Goal: Share content: Share content

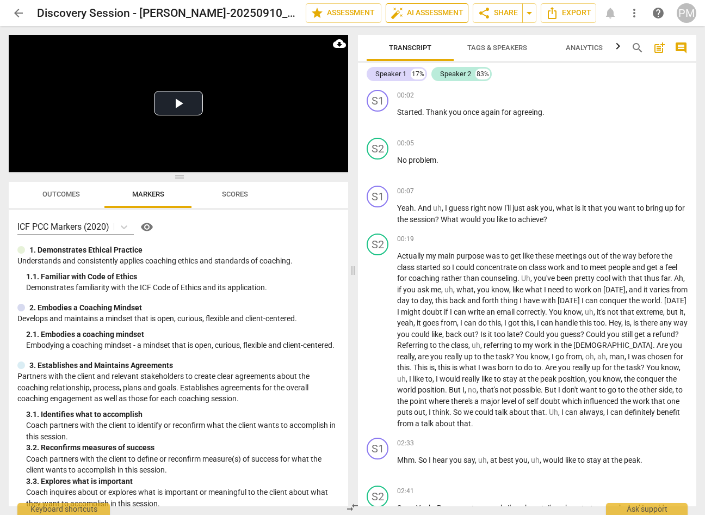
click at [438, 11] on span "auto_fix_high AI Assessment" at bounding box center [427, 13] width 73 height 13
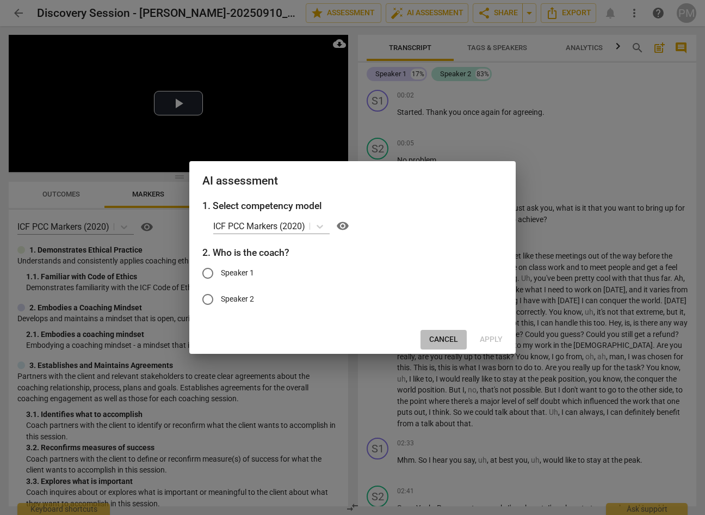
click at [440, 341] on span "Cancel" at bounding box center [443, 339] width 29 height 11
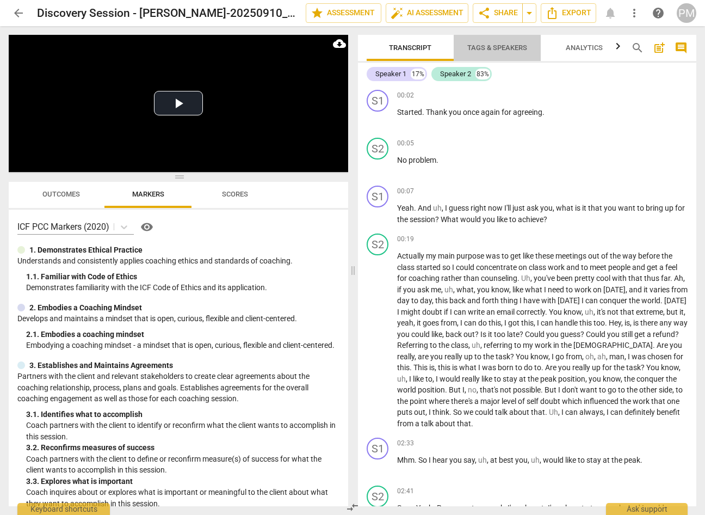
click at [488, 49] on span "Tags & Speakers" at bounding box center [498, 48] width 60 height 8
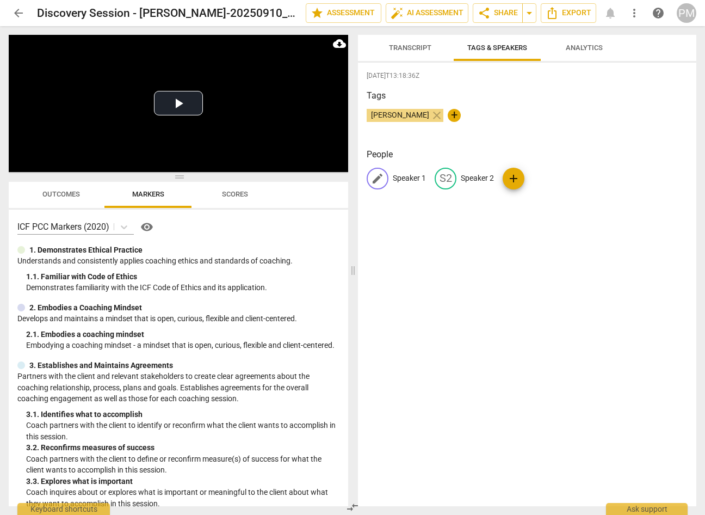
click at [404, 177] on p "Speaker 1" at bounding box center [409, 178] width 33 height 11
type input "Coach"
click at [550, 179] on p "Speaker 2" at bounding box center [548, 178] width 33 height 11
type input "Client"
click at [532, 333] on div "[DATE]T13:18:36Z Tags [PERSON_NAME] close + People CO Coach edit Client delete …" at bounding box center [527, 285] width 339 height 444
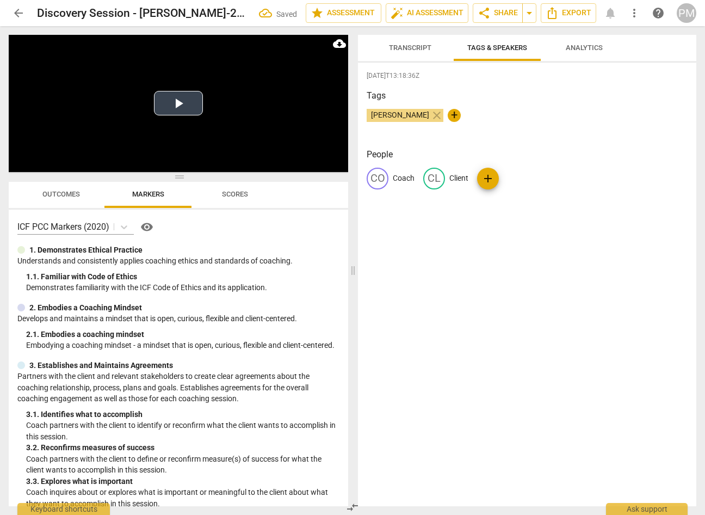
click at [180, 109] on button "Play Video" at bounding box center [178, 103] width 49 height 24
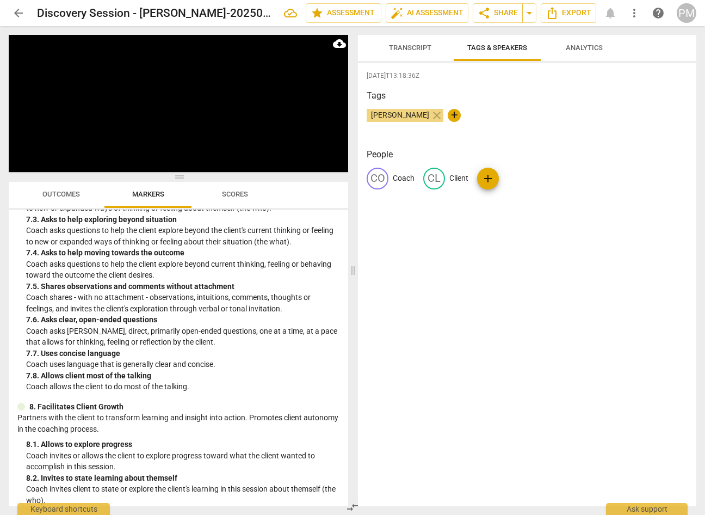
scroll to position [1034, 0]
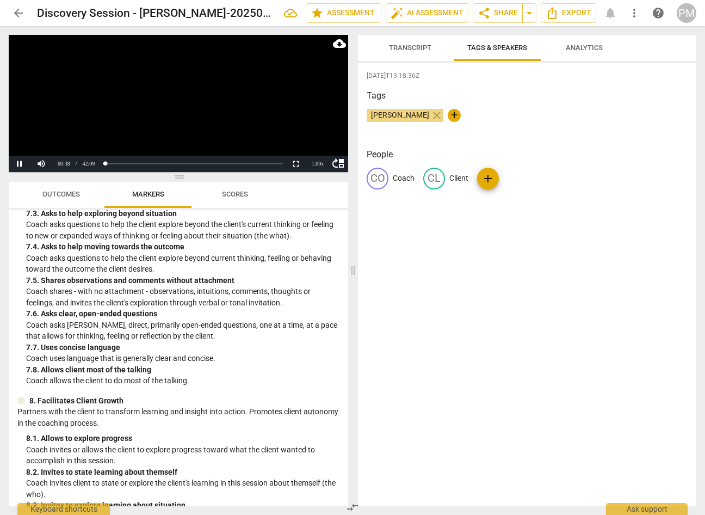
click at [59, 193] on span "Outcomes" at bounding box center [61, 194] width 38 height 8
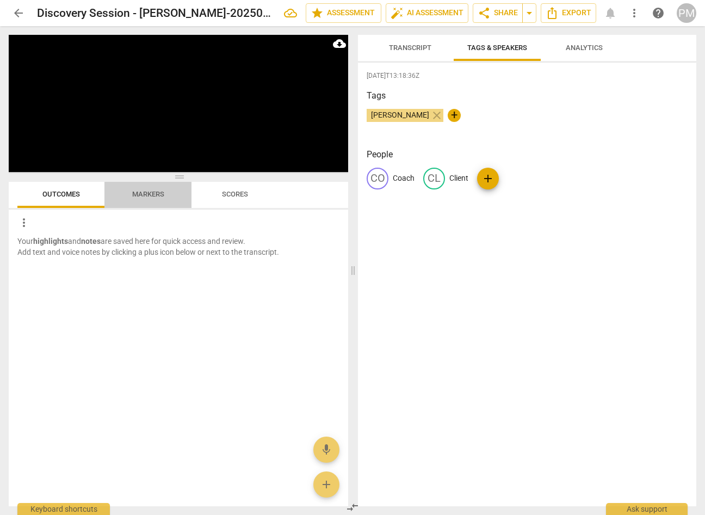
click at [143, 188] on span "Markers" at bounding box center [148, 194] width 58 height 15
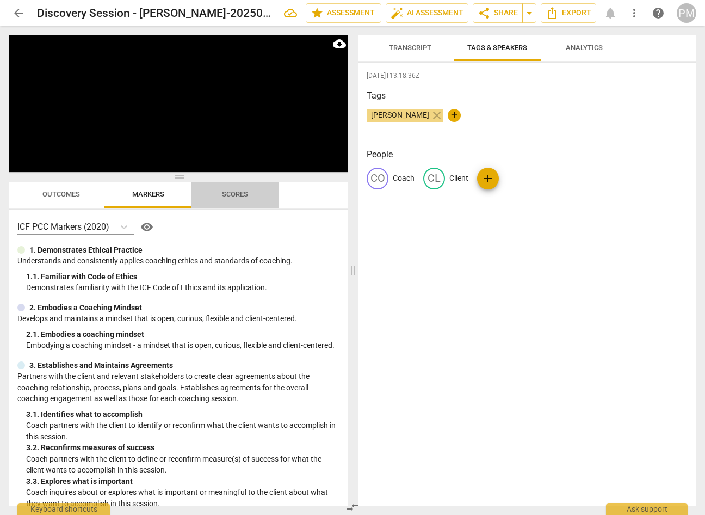
click at [250, 194] on span "Scores" at bounding box center [235, 194] width 52 height 15
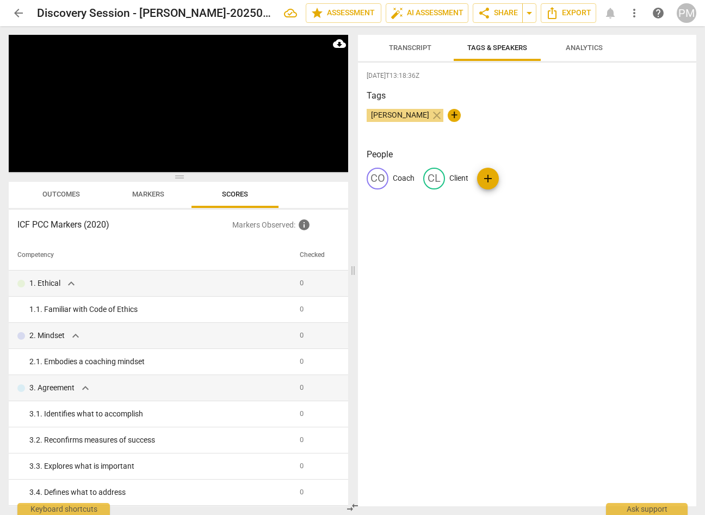
drag, startPoint x: 401, startPoint y: 48, endPoint x: 423, endPoint y: 45, distance: 22.6
click at [401, 49] on span "Transcript" at bounding box center [410, 48] width 42 height 8
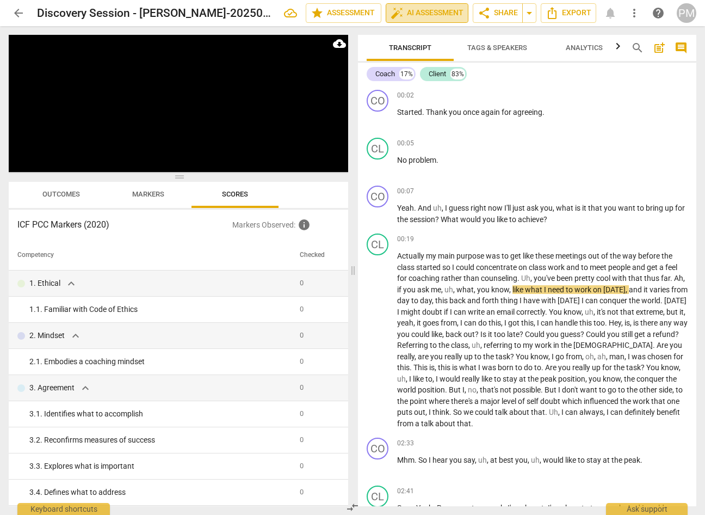
click at [446, 16] on span "auto_fix_high AI Assessment" at bounding box center [427, 13] width 73 height 13
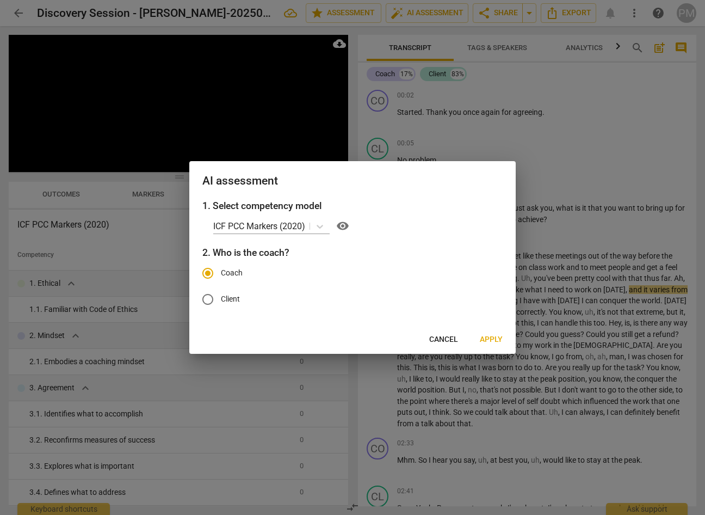
click at [491, 341] on span "Apply" at bounding box center [491, 339] width 23 height 11
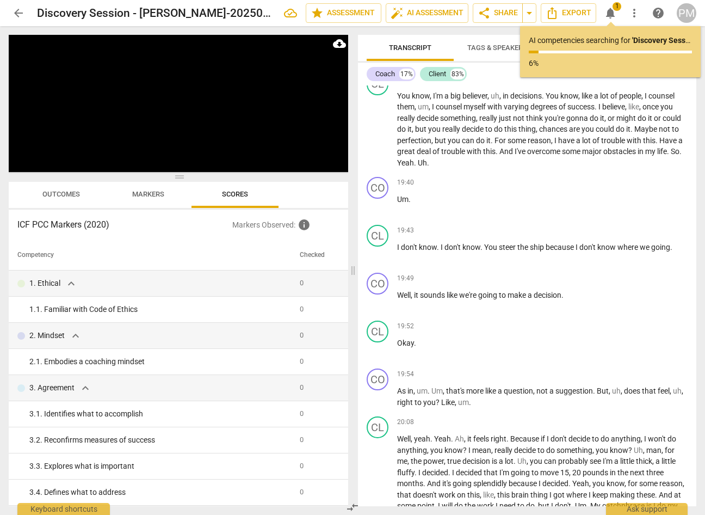
scroll to position [0, 0]
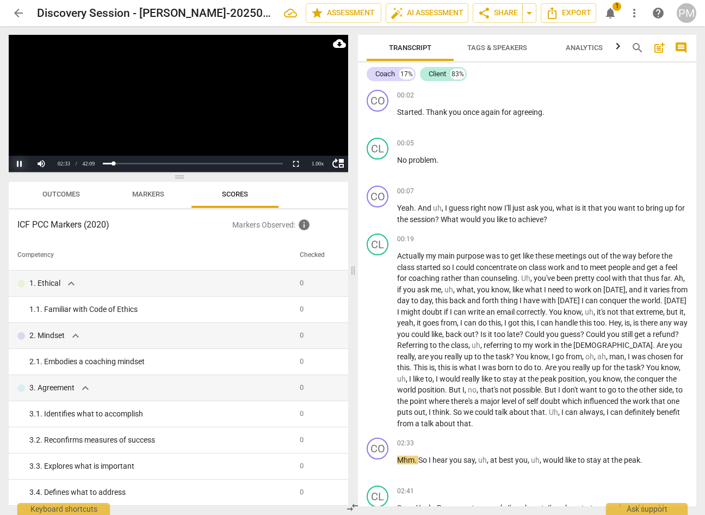
click at [20, 167] on button "Pause" at bounding box center [20, 164] width 22 height 16
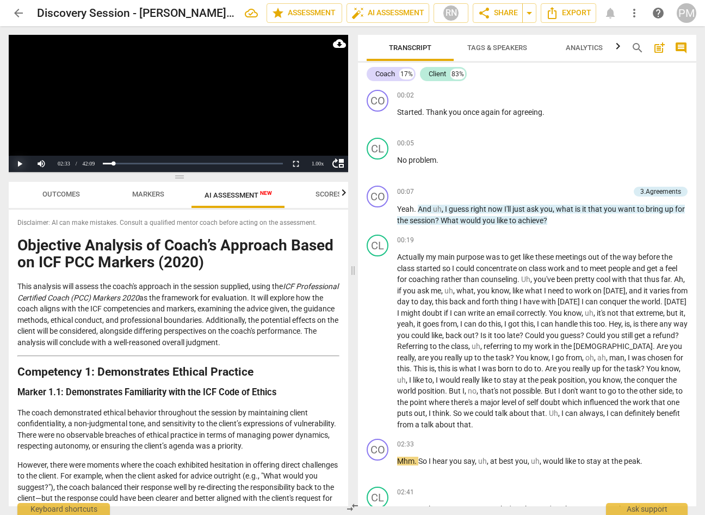
click at [17, 164] on button "Play" at bounding box center [20, 164] width 22 height 16
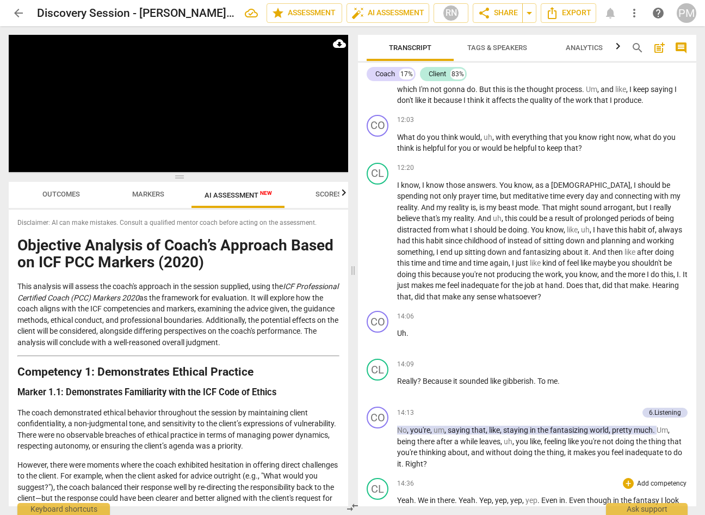
scroll to position [2197, 0]
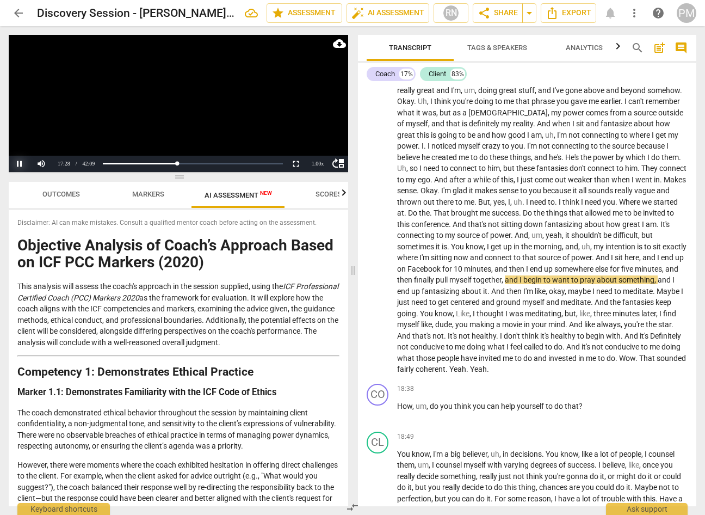
click at [22, 168] on button "Pause" at bounding box center [20, 164] width 22 height 16
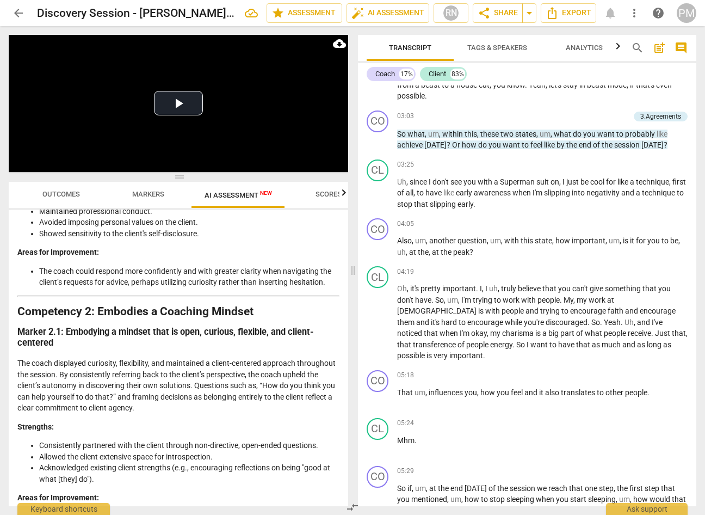
scroll to position [198, 0]
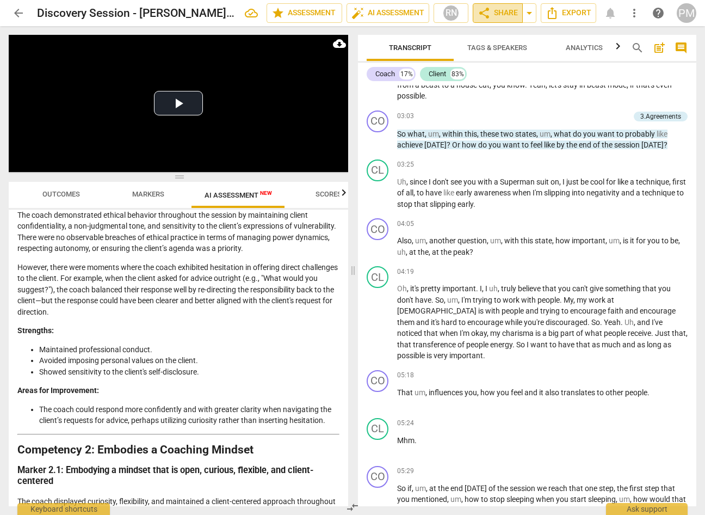
click at [505, 16] on span "share Share" at bounding box center [498, 13] width 40 height 13
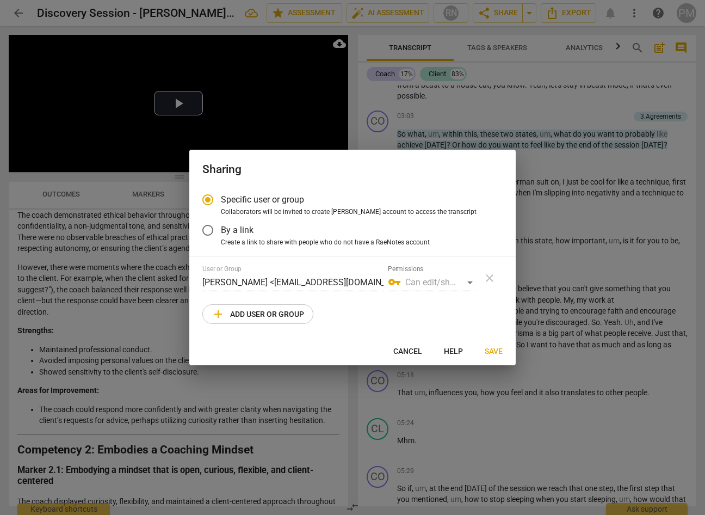
click at [264, 314] on span "add Add user or group" at bounding box center [258, 314] width 93 height 13
radio input "false"
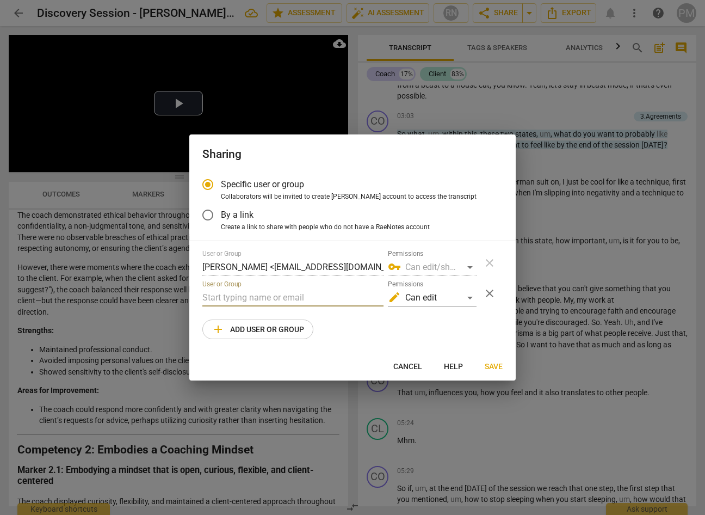
click at [240, 294] on input "text" at bounding box center [292, 297] width 181 height 17
paste input ""[PERSON_NAME][EMAIL_ADDRESS][DOMAIN_NAME]" <[PERSON_NAME][DOMAIN_NAME][EMAIL_A…"
drag, startPoint x: 275, startPoint y: 297, endPoint x: 126, endPoint y: 294, distance: 149.2
click at [126, 294] on div "Sharing Specific user or group Collaborators will be invited to create RaeNotes…" at bounding box center [352, 257] width 705 height 515
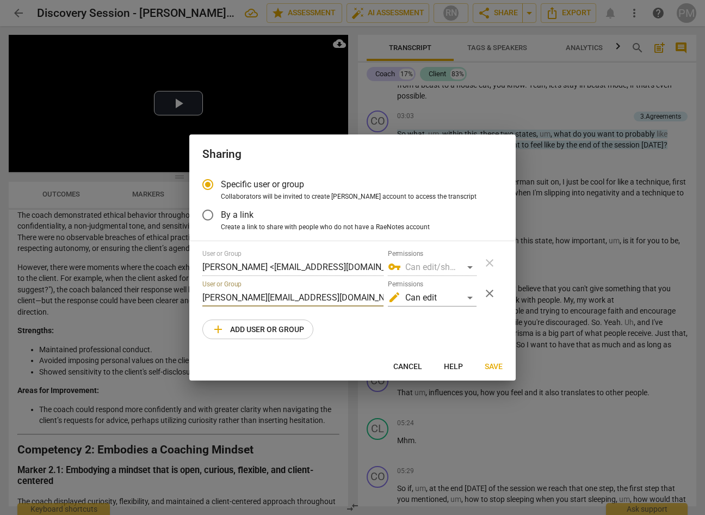
click at [327, 294] on input "[PERSON_NAME][EMAIL_ADDRESS][DOMAIN_NAME]>" at bounding box center [292, 297] width 181 height 17
type input "[PERSON_NAME][EMAIL_ADDRESS][DOMAIN_NAME]"
click at [489, 368] on span "Save" at bounding box center [494, 366] width 18 height 11
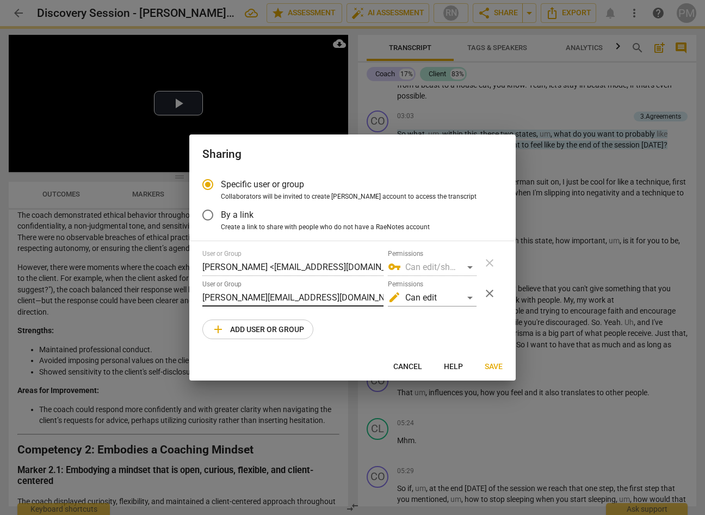
radio input "false"
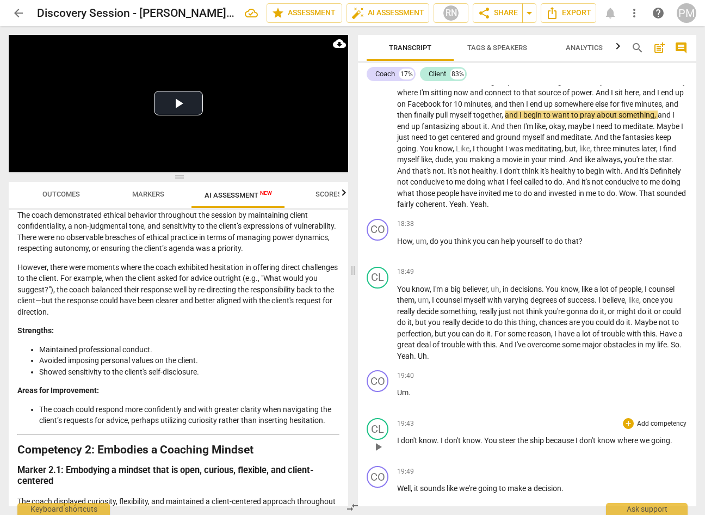
scroll to position [2343, 0]
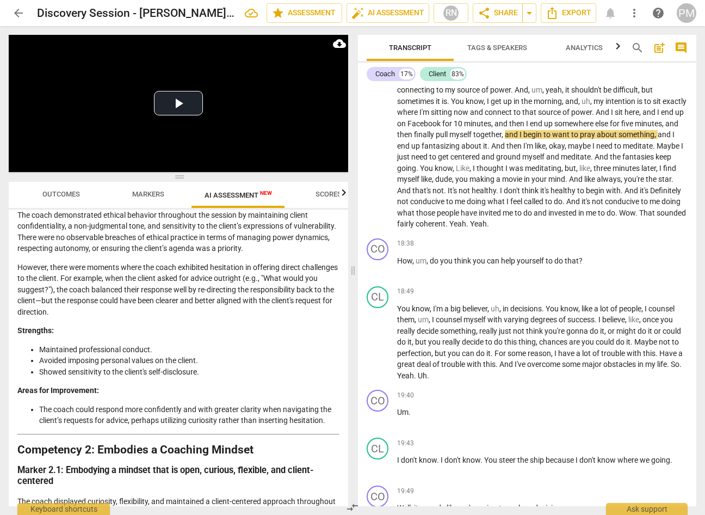
click at [605, 199] on span "conducive" at bounding box center [623, 201] width 36 height 9
click at [640, 213] on span "That" at bounding box center [648, 212] width 17 height 9
click at [605, 199] on span "conducive" at bounding box center [623, 201] width 36 height 9
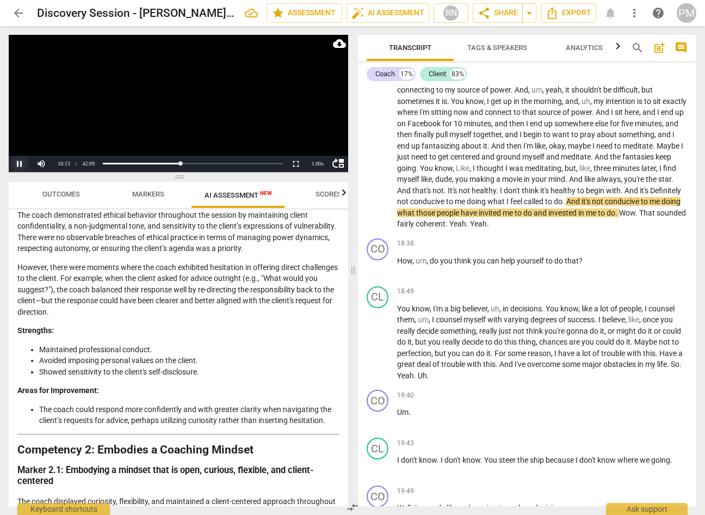
click at [19, 161] on button "Pause" at bounding box center [20, 164] width 22 height 16
click at [582, 197] on span "And" at bounding box center [574, 201] width 15 height 9
click at [567, 197] on span "." at bounding box center [565, 201] width 4 height 9
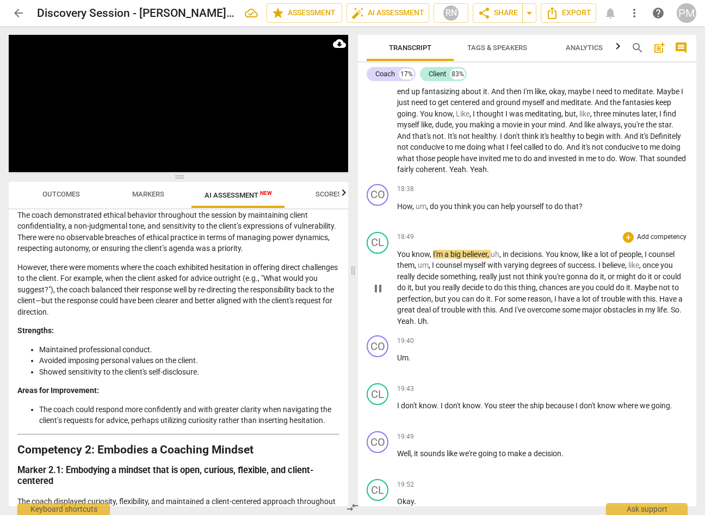
scroll to position [2506, 0]
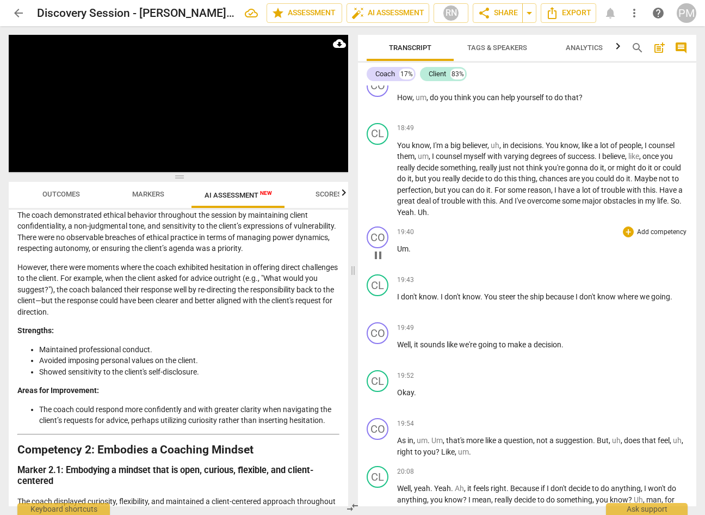
click at [381, 249] on span "pause" at bounding box center [378, 255] width 13 height 13
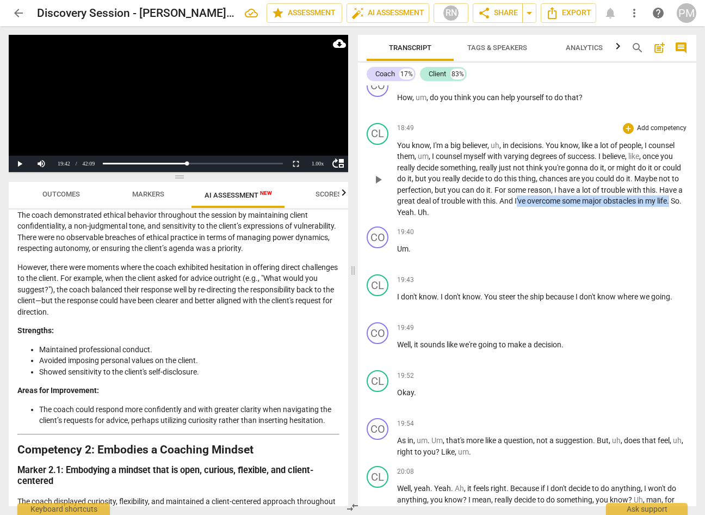
drag, startPoint x: 542, startPoint y: 188, endPoint x: 421, endPoint y: 202, distance: 121.7
click at [421, 202] on p "You know , I'm a big believer , uh , in decisions . You know , like a lot of pe…" at bounding box center [542, 179] width 291 height 78
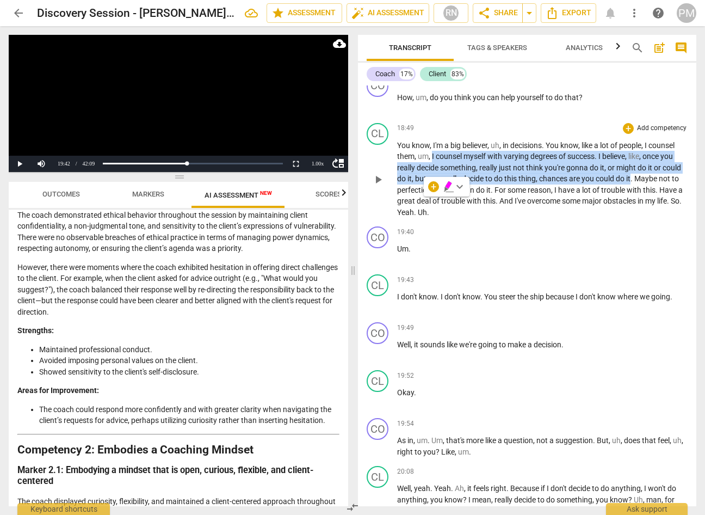
drag, startPoint x: 433, startPoint y: 144, endPoint x: 654, endPoint y: 165, distance: 222.0
click at [654, 165] on p "You know , I'm a big believer , uh , in decisions . You know , like a lot of pe…" at bounding box center [542, 179] width 291 height 78
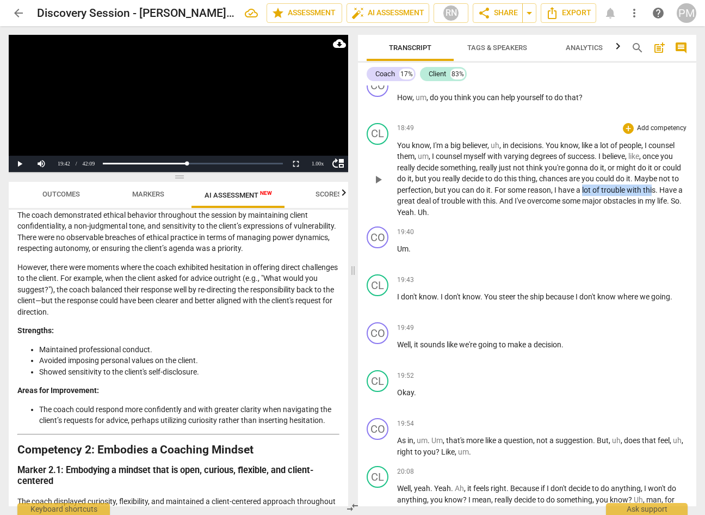
drag, startPoint x: 604, startPoint y: 179, endPoint x: 677, endPoint y: 178, distance: 72.4
click at [677, 178] on p "You know , I'm a big believer , uh , in decisions . You know , like a lot of pe…" at bounding box center [542, 179] width 291 height 78
click at [527, 196] on span "I've" at bounding box center [521, 200] width 13 height 9
drag, startPoint x: 612, startPoint y: 190, endPoint x: 685, endPoint y: 192, distance: 73.0
click at [685, 192] on div "CL play_arrow pause 18:49 + Add competency keyboard_arrow_right You know , I'm …" at bounding box center [527, 171] width 339 height 104
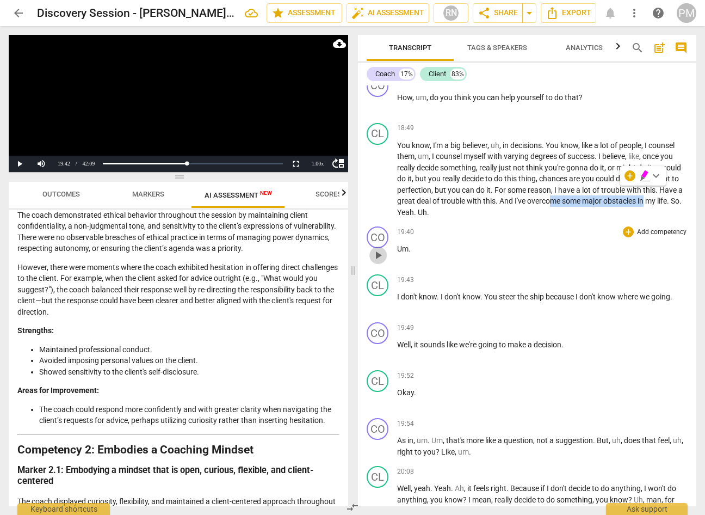
click at [380, 249] on span "play_arrow" at bounding box center [378, 255] width 13 height 13
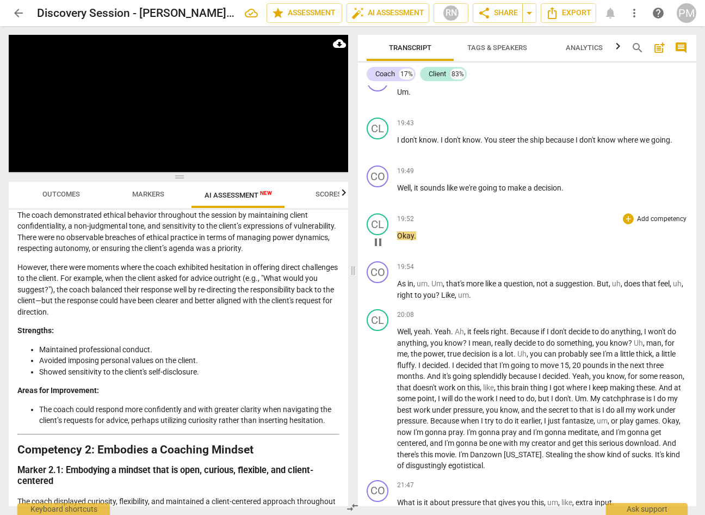
scroll to position [2669, 0]
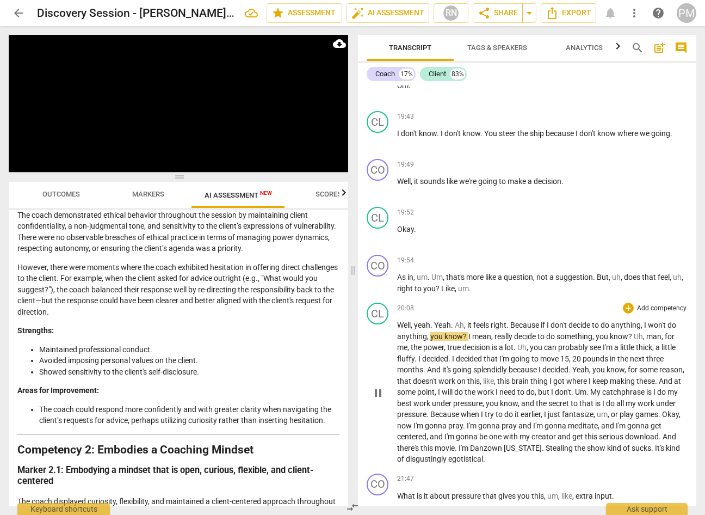
click at [376, 386] on span "pause" at bounding box center [378, 392] width 13 height 13
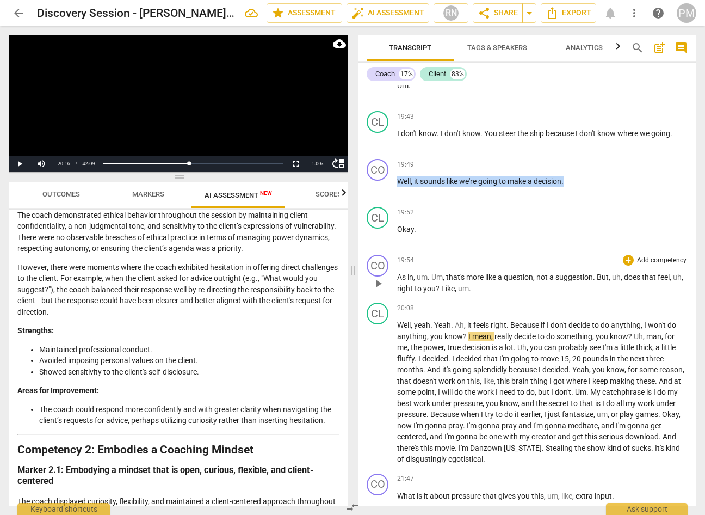
drag, startPoint x: 397, startPoint y: 168, endPoint x: 603, endPoint y: 267, distance: 228.1
click at [603, 267] on div "CO play_arrow pause 00:02 + Add competency keyboard_arrow_right Started . Thank…" at bounding box center [527, 295] width 339 height 421
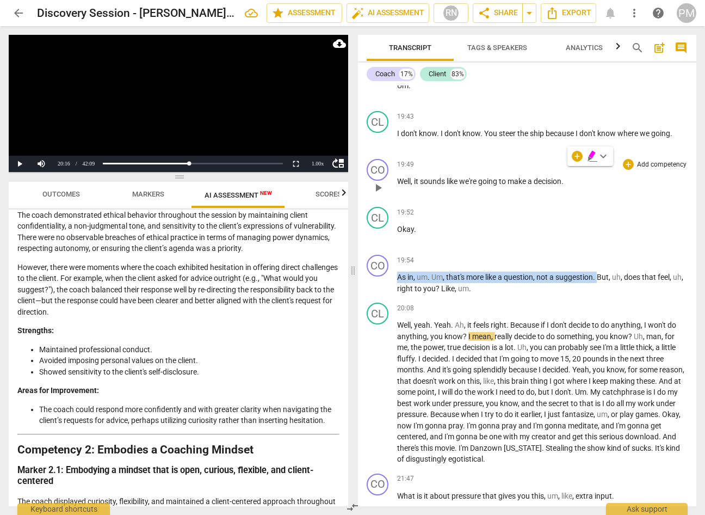
drag, startPoint x: 599, startPoint y: 262, endPoint x: 397, endPoint y: 173, distance: 221.0
click at [397, 173] on div "CO play_arrow pause 00:02 + Add competency keyboard_arrow_right Started . Thank…" at bounding box center [527, 295] width 339 height 421
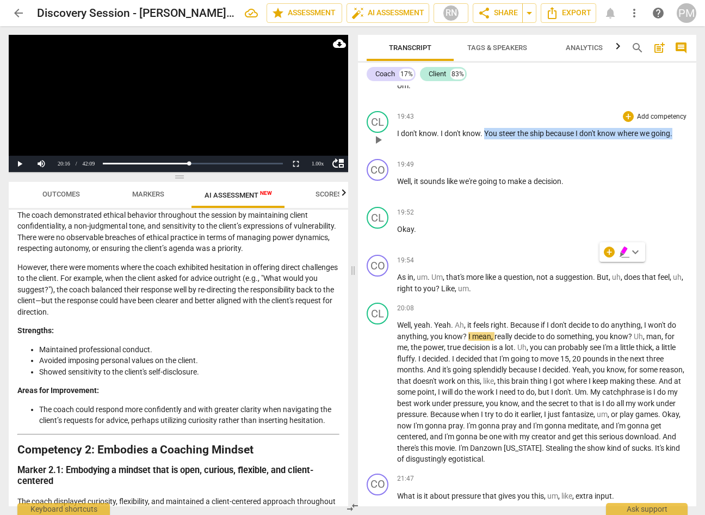
drag, startPoint x: 492, startPoint y: 122, endPoint x: 677, endPoint y: 121, distance: 184.5
click at [677, 128] on p "I don't know . I don't know . You steer the ship because I don't know where we …" at bounding box center [542, 133] width 291 height 11
click at [500, 129] on span "steer" at bounding box center [508, 133] width 19 height 9
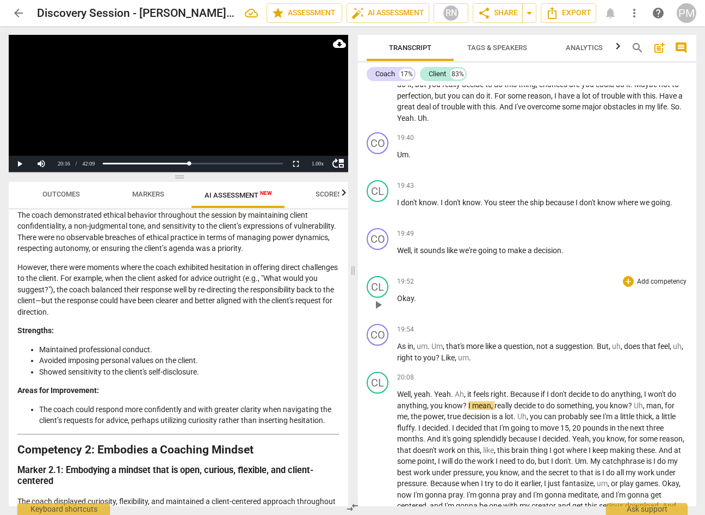
scroll to position [2560, 0]
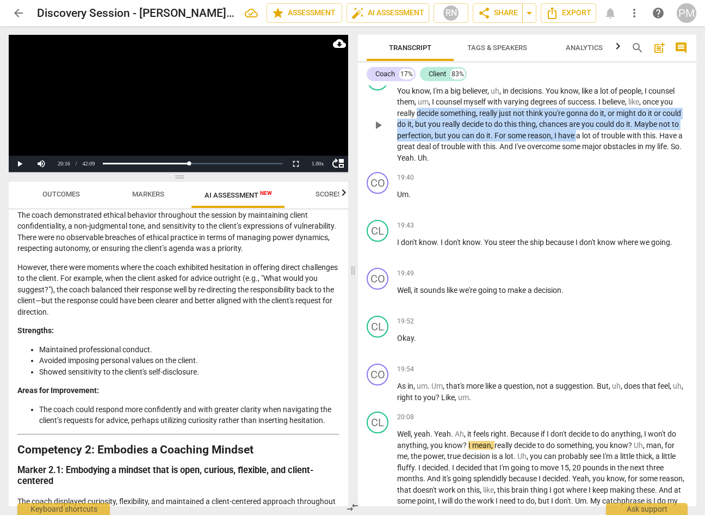
drag, startPoint x: 419, startPoint y: 102, endPoint x: 601, endPoint y: 121, distance: 183.3
click at [601, 121] on p "You know , I'm a big believer , uh , in decisions . You know , like a lot of pe…" at bounding box center [542, 124] width 291 height 78
click at [442, 120] on span "you" at bounding box center [435, 124] width 14 height 9
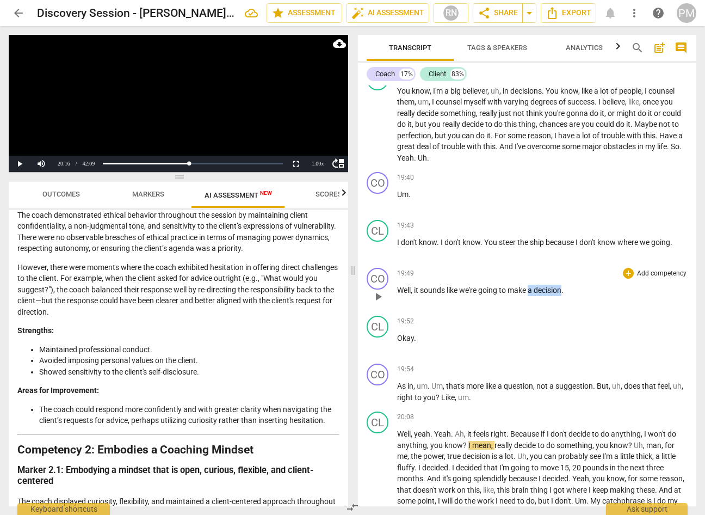
drag, startPoint x: 531, startPoint y: 279, endPoint x: 566, endPoint y: 279, distance: 34.8
click at [566, 285] on p "Well , it sounds like we're going to make a decision ." at bounding box center [542, 290] width 291 height 11
drag, startPoint x: 397, startPoint y: 278, endPoint x: 577, endPoint y: 281, distance: 180.2
click at [577, 285] on p "Well , it sounds like we're going to make a decision ." at bounding box center [542, 290] width 291 height 11
drag, startPoint x: 500, startPoint y: 230, endPoint x: 544, endPoint y: 232, distance: 44.7
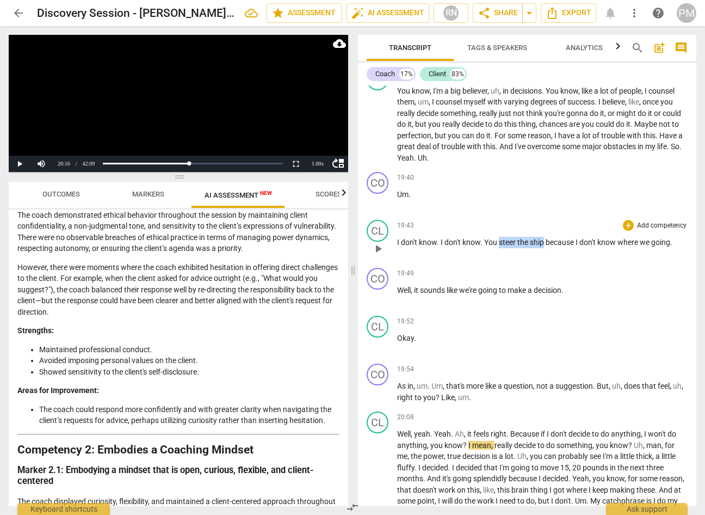
click at [544, 237] on p "I don't know . I don't know . You steer the ship because I don't know where we …" at bounding box center [542, 242] width 291 height 11
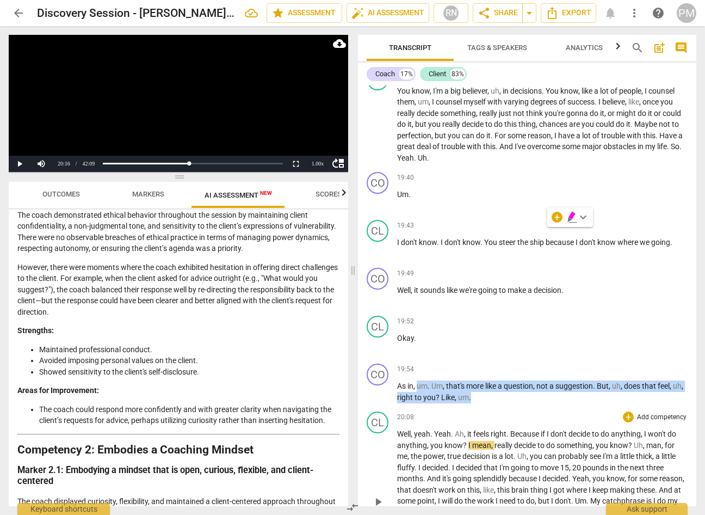
drag, startPoint x: 418, startPoint y: 378, endPoint x: 569, endPoint y: 404, distance: 153.1
click at [569, 404] on div "CO play_arrow pause 00:02 + Add competency keyboard_arrow_right Started . Thank…" at bounding box center [527, 295] width 339 height 421
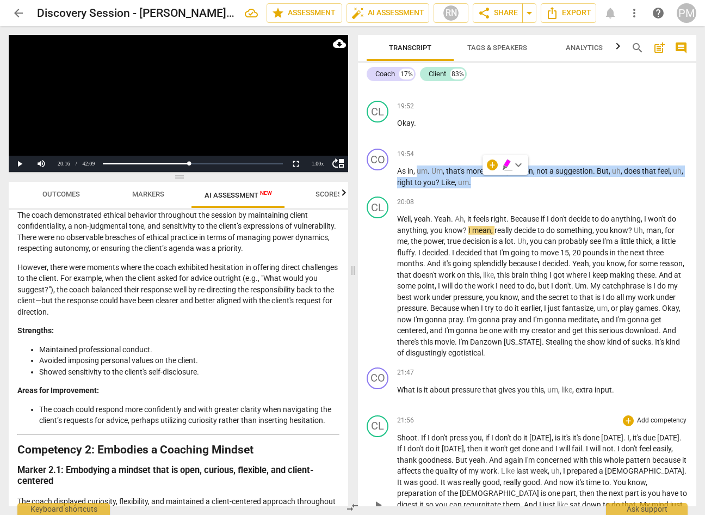
scroll to position [2778, 0]
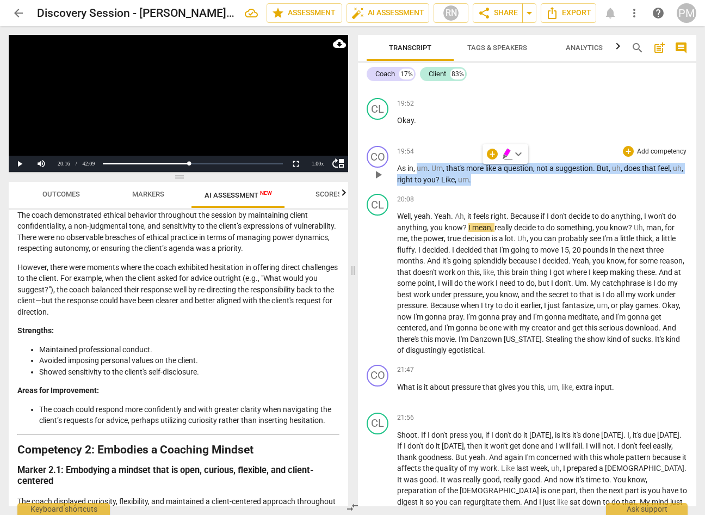
click at [427, 164] on span "um" at bounding box center [422, 168] width 11 height 9
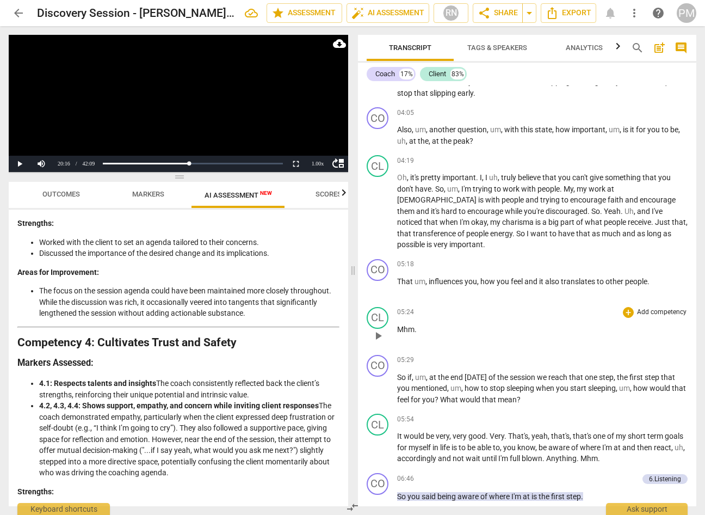
scroll to position [601, 0]
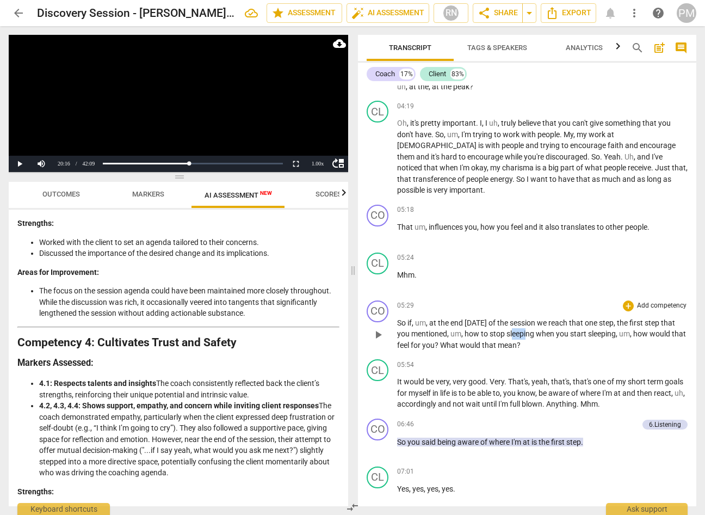
drag, startPoint x: 512, startPoint y: 323, endPoint x: 526, endPoint y: 323, distance: 14.2
click at [526, 329] on span "sleeping" at bounding box center [521, 333] width 29 height 9
drag, startPoint x: 594, startPoint y: 322, endPoint x: 600, endPoint y: 322, distance: 6.5
click at [600, 329] on span "sleeping" at bounding box center [601, 333] width 28 height 9
click at [577, 400] on span "Anything" at bounding box center [561, 404] width 30 height 9
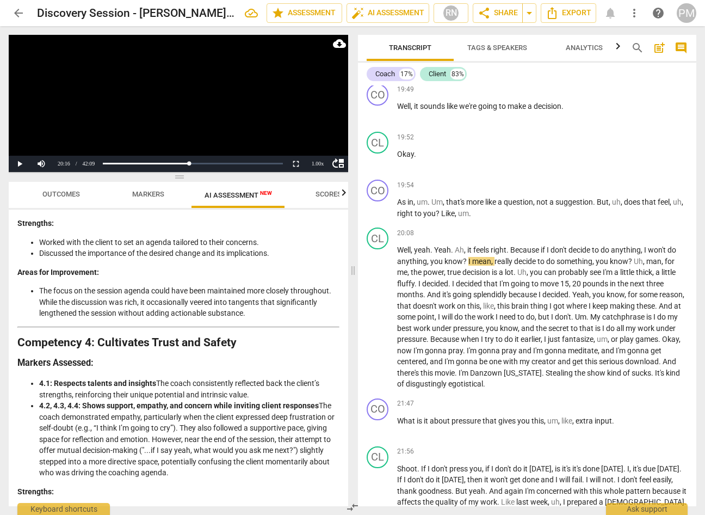
scroll to position [2778, 0]
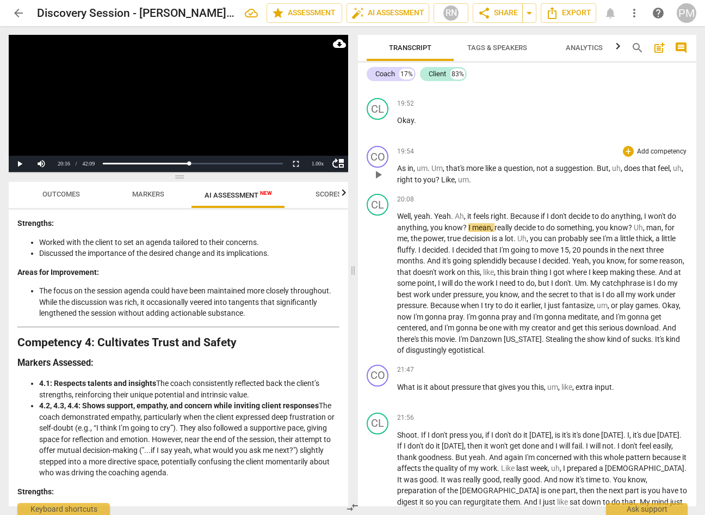
click at [449, 163] on p "As in , um . Um , that's more like a question , not a suggestion . But , uh , d…" at bounding box center [542, 174] width 291 height 22
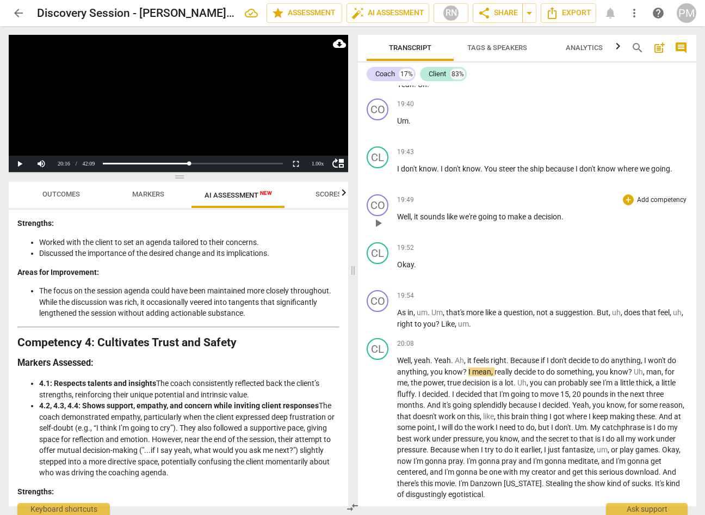
scroll to position [2615, 0]
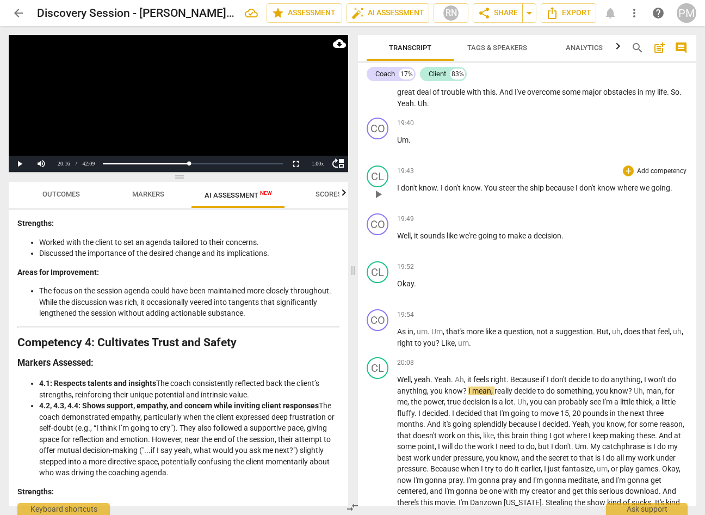
drag, startPoint x: 396, startPoint y: 177, endPoint x: 469, endPoint y: 177, distance: 72.4
click at [469, 177] on div "CL play_arrow pause 19:43 + Add competency keyboard_arrow_right I don't know . …" at bounding box center [527, 185] width 339 height 48
drag, startPoint x: 484, startPoint y: 174, endPoint x: 346, endPoint y: 169, distance: 138.9
click at [346, 169] on div "Play Video move_up Play Current Time 20:16 / Duration Time 42:09 Loaded : 0% Pr…" at bounding box center [352, 270] width 705 height 489
click at [576, 183] on span "because" at bounding box center [561, 187] width 30 height 9
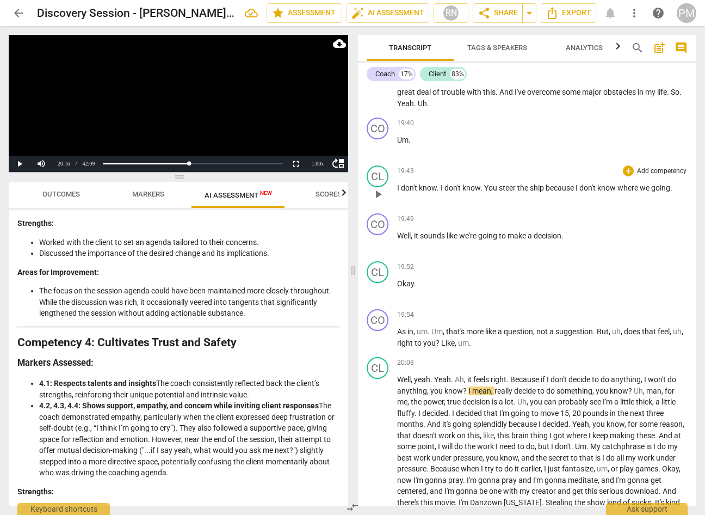
scroll to position [2560, 0]
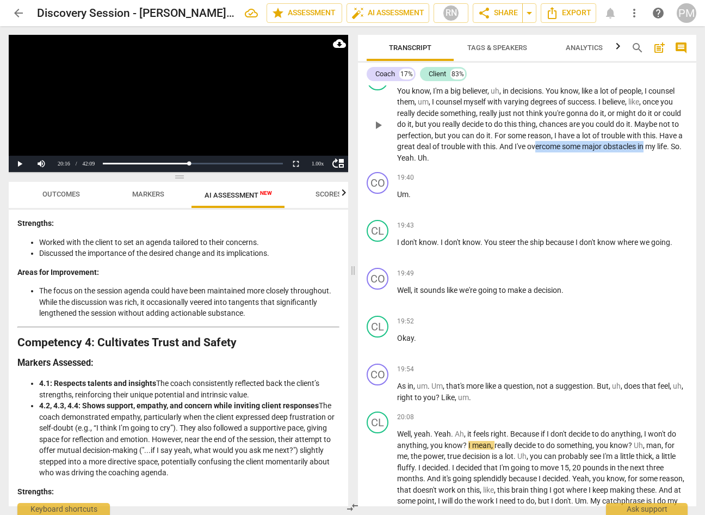
drag, startPoint x: 562, startPoint y: 138, endPoint x: 675, endPoint y: 132, distance: 112.9
click at [675, 132] on p "You know , I'm a big believer , uh , in decisions . You know , like a lot of pe…" at bounding box center [542, 124] width 291 height 78
drag, startPoint x: 398, startPoint y: 146, endPoint x: 448, endPoint y: 153, distance: 51.2
click at [448, 153] on div "CL play_arrow pause 18:49 + Add competency keyboard_arrow_right You know , I'm …" at bounding box center [527, 116] width 339 height 104
drag, startPoint x: 554, startPoint y: 133, endPoint x: 674, endPoint y: 131, distance: 120.9
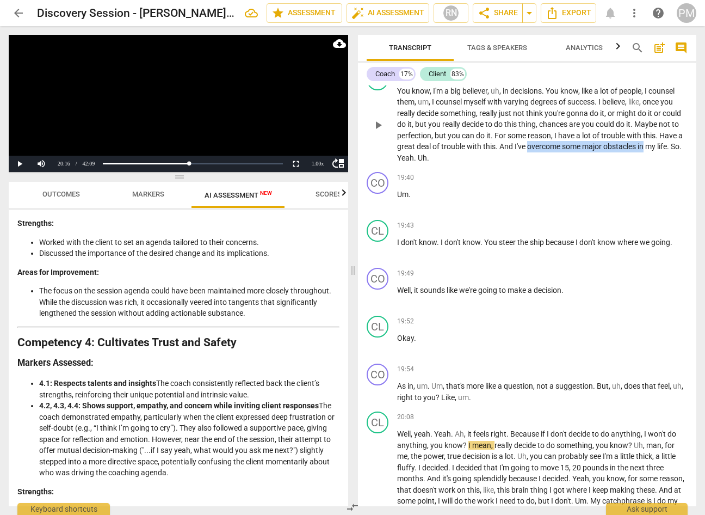
click at [674, 131] on p "You know , I'm a big believer , uh , in decisions . You know , like a lot of pe…" at bounding box center [542, 124] width 291 height 78
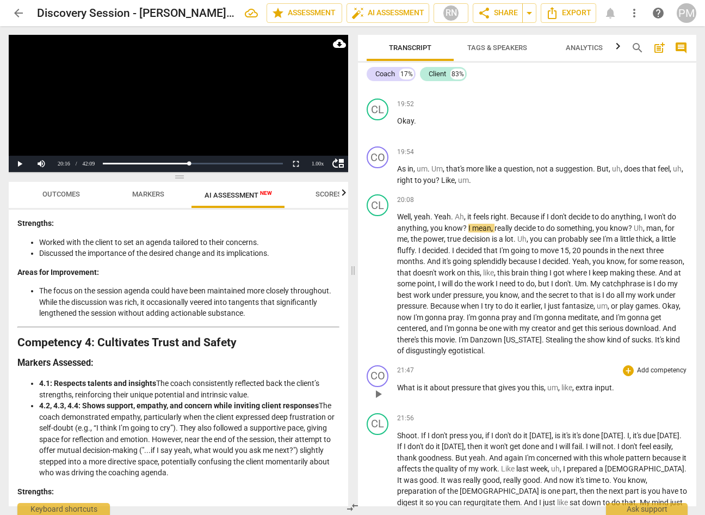
scroll to position [2778, 0]
click at [375, 387] on span "play_arrow" at bounding box center [378, 393] width 13 height 13
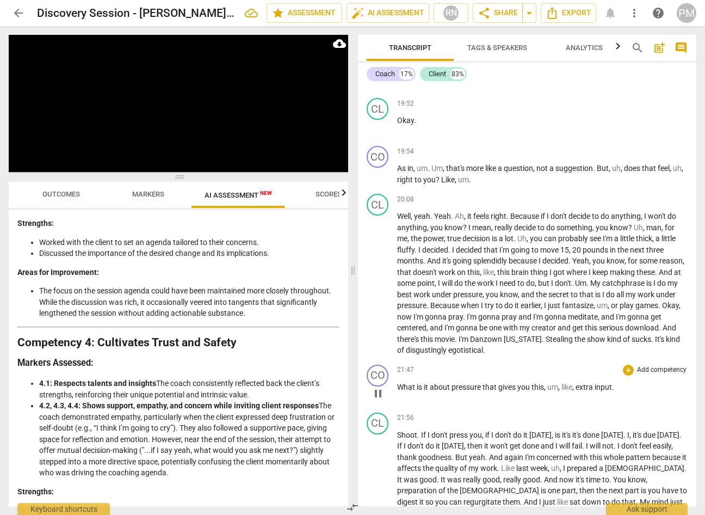
click at [377, 387] on span "pause" at bounding box center [378, 393] width 13 height 13
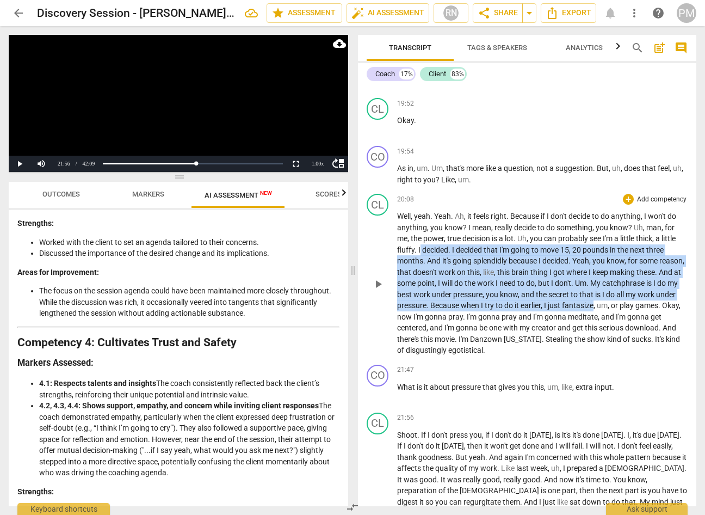
drag, startPoint x: 421, startPoint y: 234, endPoint x: 666, endPoint y: 289, distance: 251.0
click at [666, 289] on p "Well , yeah . Yeah . Ah , it feels right . Because if I don't decide to do anyt…" at bounding box center [542, 283] width 291 height 145
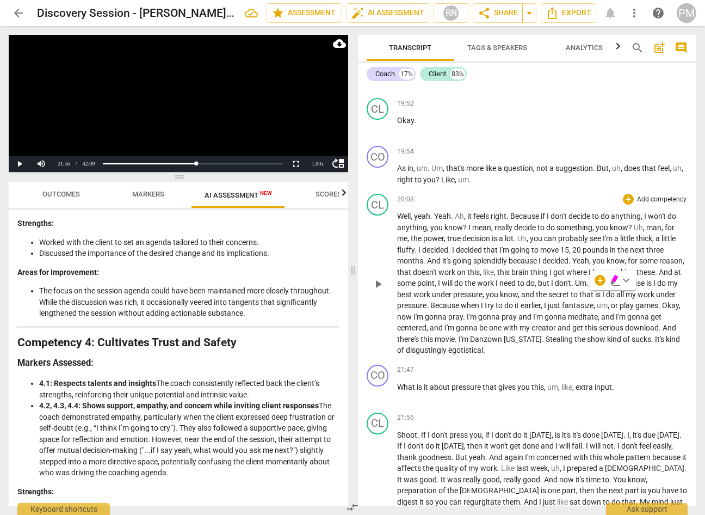
click at [504, 335] on span "Danzown" at bounding box center [487, 339] width 34 height 9
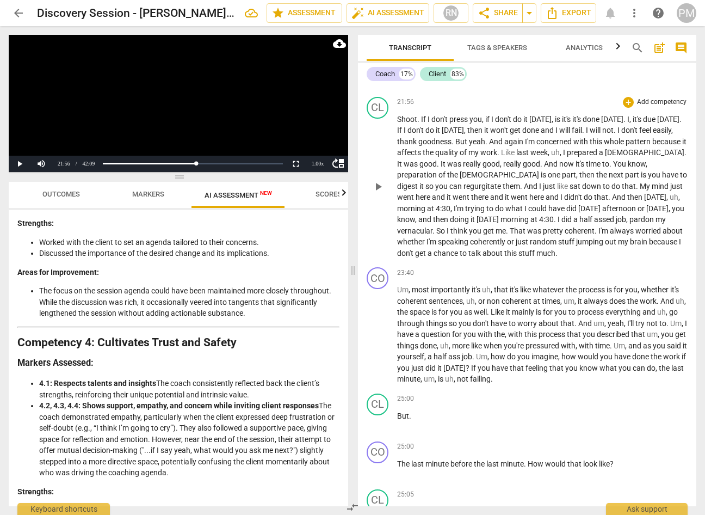
scroll to position [3105, 0]
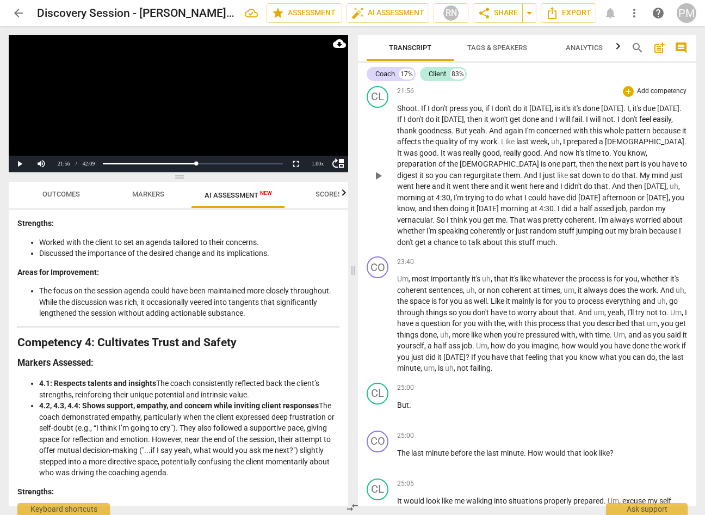
click at [376, 169] on span "play_arrow" at bounding box center [378, 175] width 13 height 13
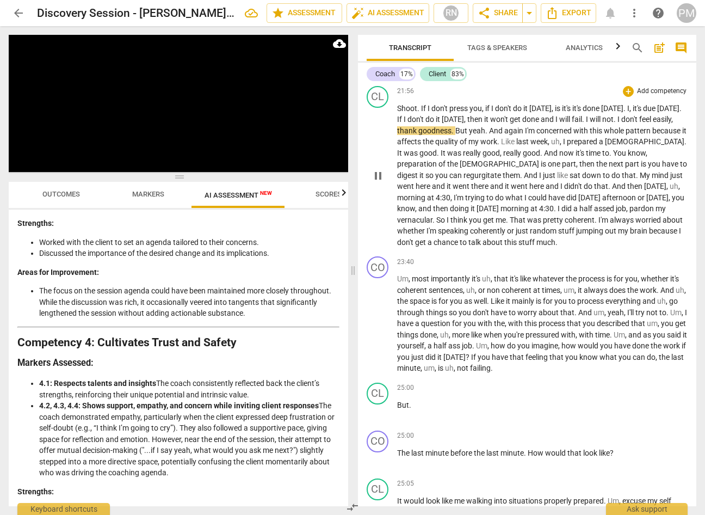
click at [640, 118] on span "feel" at bounding box center [647, 119] width 14 height 9
drag, startPoint x: 399, startPoint y: 119, endPoint x: 408, endPoint y: 119, distance: 9.3
click at [640, 119] on span "feel" at bounding box center [647, 119] width 14 height 9
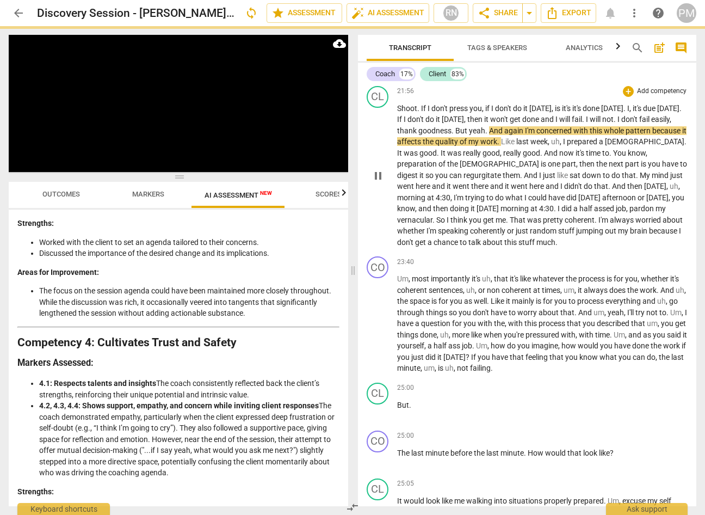
click at [511, 182] on span "went" at bounding box center [520, 186] width 19 height 9
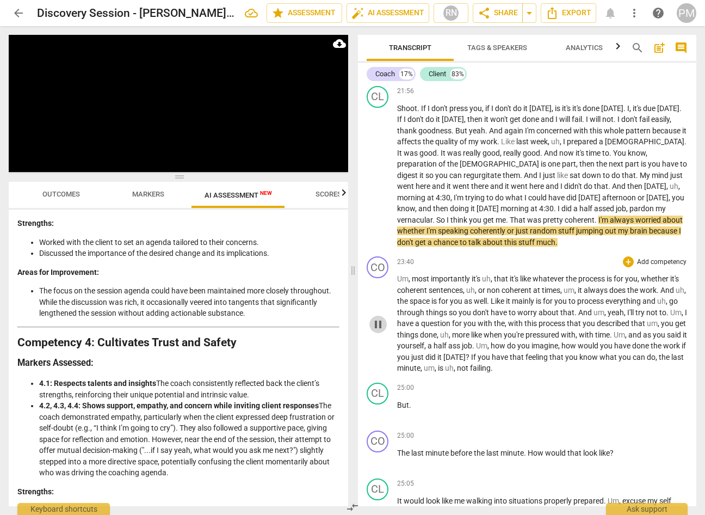
click at [378, 318] on span "pause" at bounding box center [378, 324] width 13 height 13
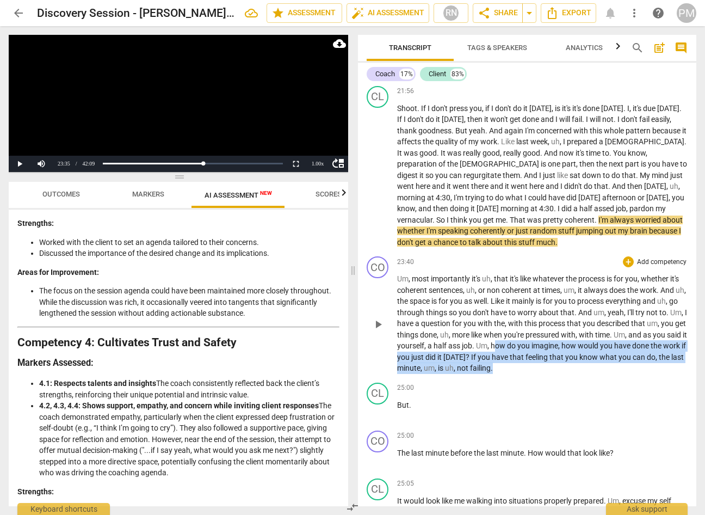
drag, startPoint x: 532, startPoint y: 334, endPoint x: 570, endPoint y: 360, distance: 45.7
click at [570, 360] on p "Um , most importantly it's uh , that it's like whatever the process is for you …" at bounding box center [542, 323] width 291 height 101
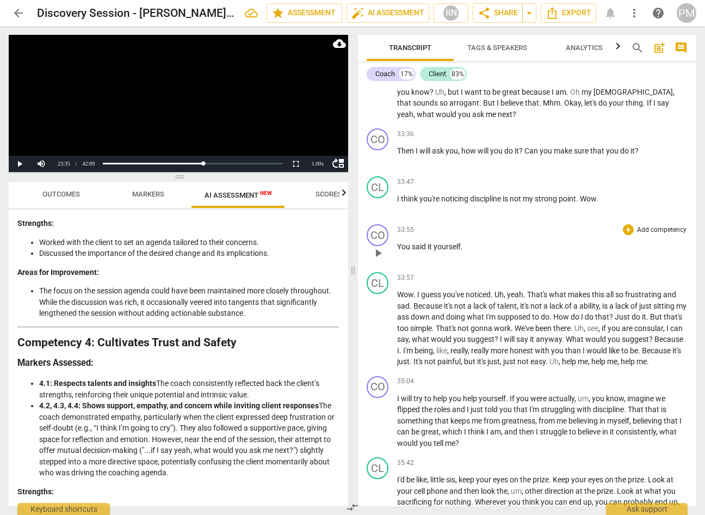
scroll to position [4084, 0]
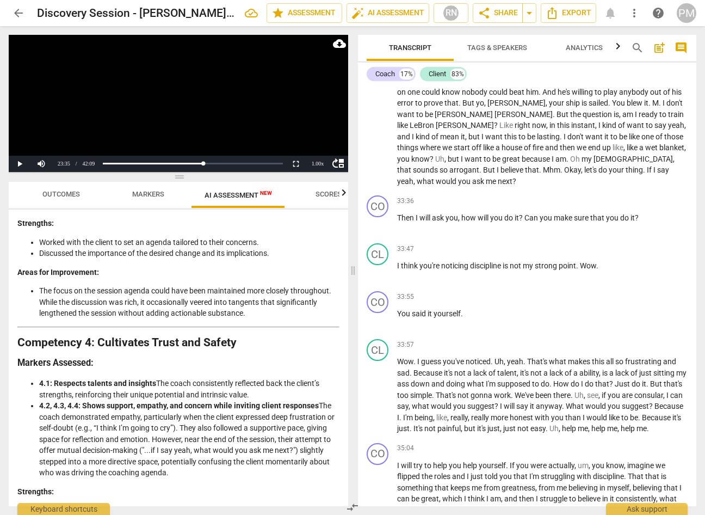
click at [646, 143] on span "wet" at bounding box center [653, 147] width 14 height 9
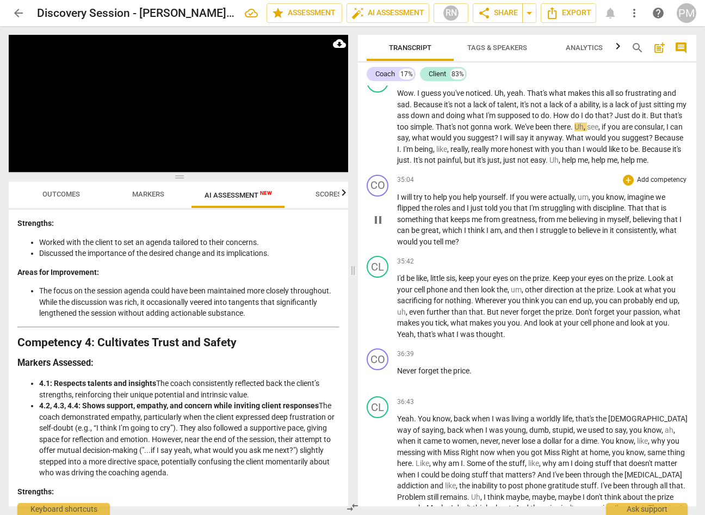
scroll to position [4356, 0]
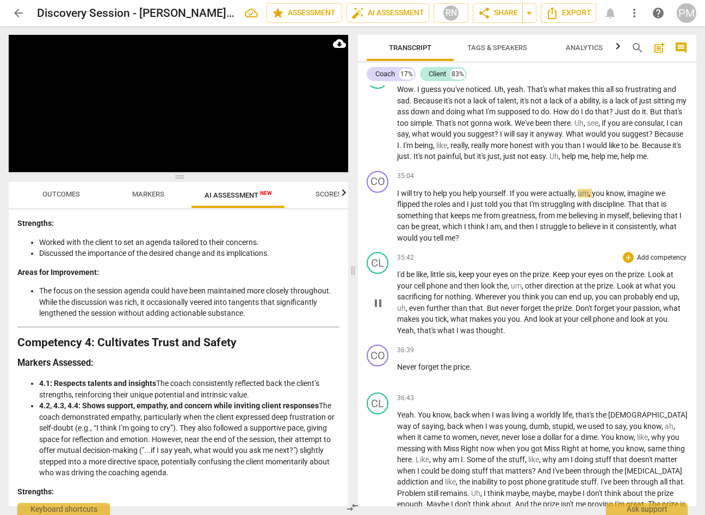
drag, startPoint x: 493, startPoint y: 217, endPoint x: 502, endPoint y: 247, distance: 31.2
click at [502, 247] on div "CO play_arrow pause 00:02 + Add competency keyboard_arrow_right Started . Thank…" at bounding box center [527, 295] width 339 height 421
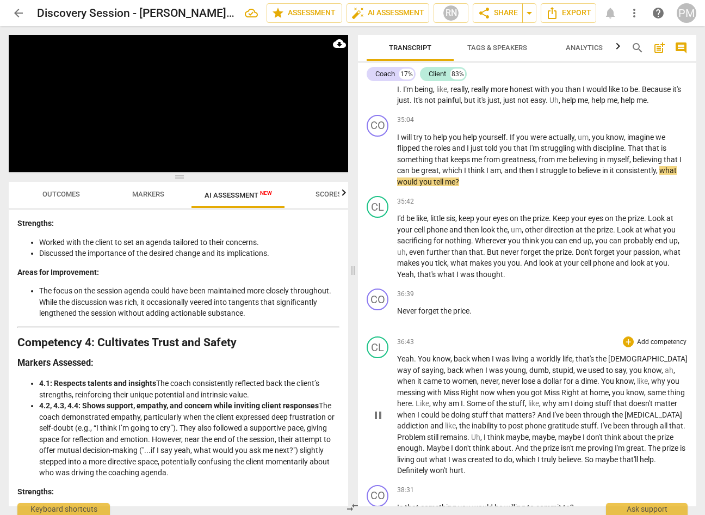
scroll to position [4411, 0]
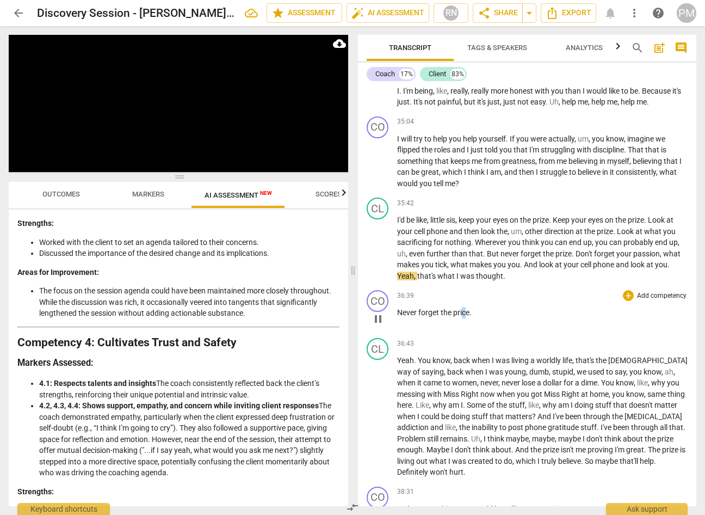
click at [464, 308] on span "price" at bounding box center [461, 312] width 16 height 9
click at [379, 242] on span "pause" at bounding box center [378, 248] width 13 height 13
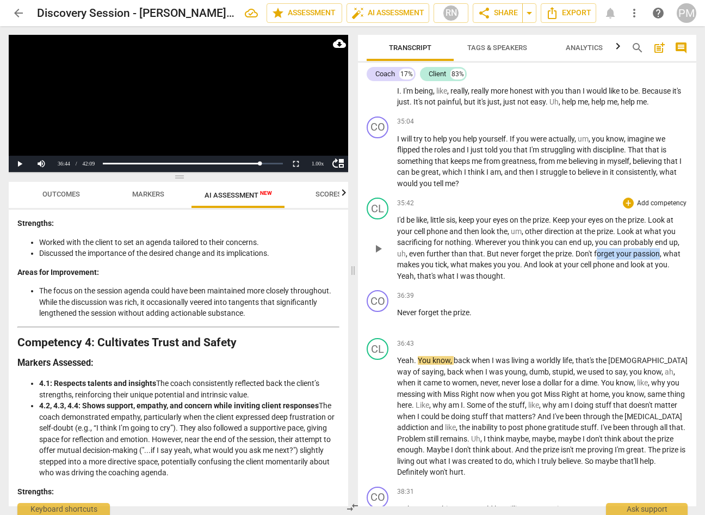
drag, startPoint x: 597, startPoint y: 229, endPoint x: 657, endPoint y: 233, distance: 61.1
click at [657, 233] on p "I'd be like , little sis , keep your eyes on the prize . Keep your eyes on the …" at bounding box center [542, 247] width 291 height 67
drag, startPoint x: 661, startPoint y: 229, endPoint x: 527, endPoint y: 240, distance: 134.4
click at [527, 240] on p "I'd be like , little sis , keep your eyes on the prize . Keep your eyes on the …" at bounding box center [542, 247] width 291 height 67
drag, startPoint x: 508, startPoint y: 226, endPoint x: 578, endPoint y: 232, distance: 70.0
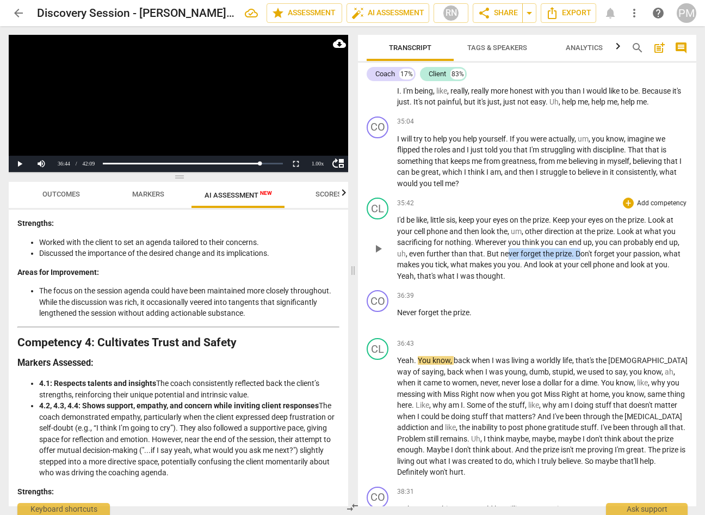
click at [578, 232] on p "I'd be like , little sis , keep your eyes on the prize . Keep your eyes on the …" at bounding box center [542, 247] width 291 height 67
click at [546, 307] on p "Never forget the prize ." at bounding box center [542, 312] width 291 height 11
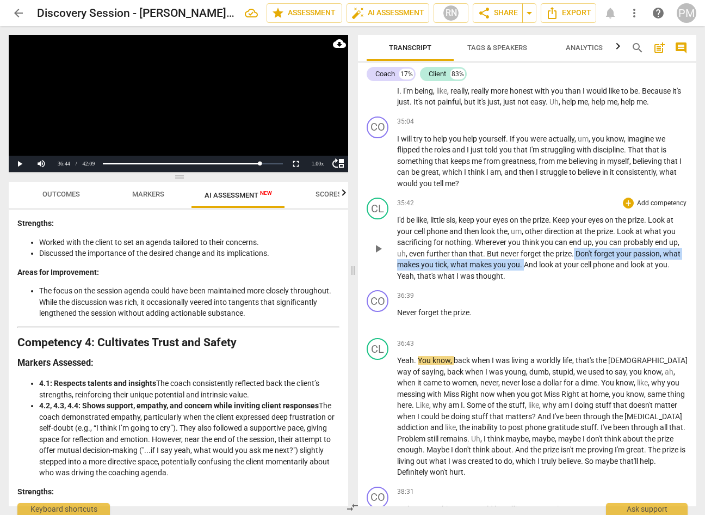
drag, startPoint x: 574, startPoint y: 232, endPoint x: 526, endPoint y: 241, distance: 48.6
click at [526, 241] on p "I'd be like , little sis , keep your eyes on the prize . Keep your eyes on the …" at bounding box center [542, 247] width 291 height 67
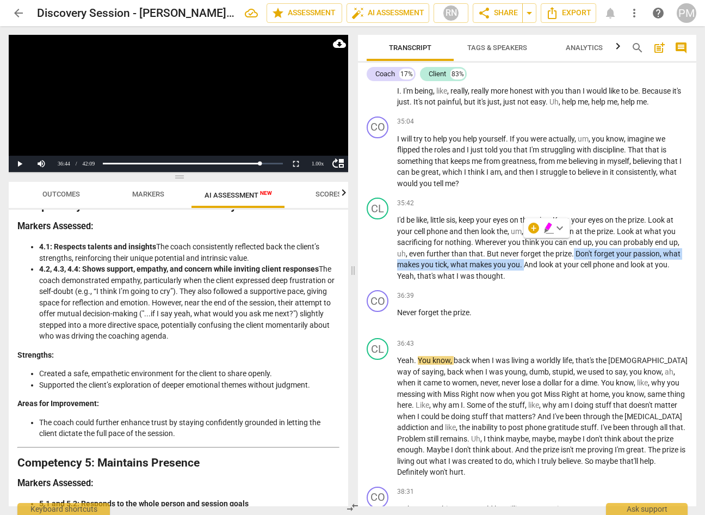
scroll to position [1068, 0]
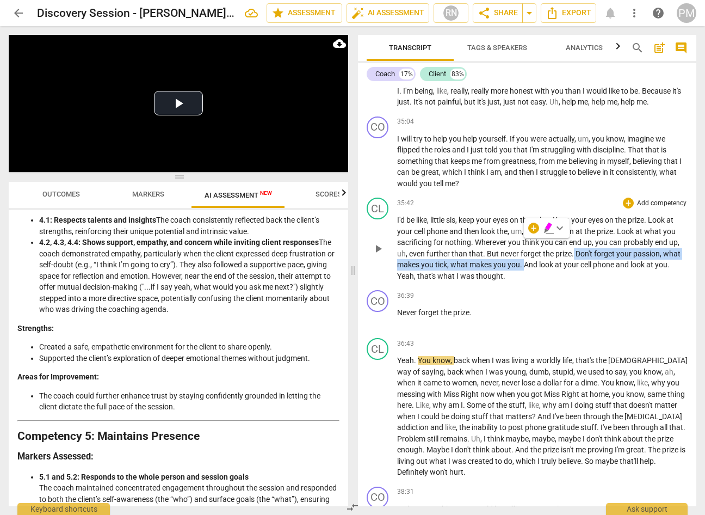
click at [602, 249] on span "forget" at bounding box center [605, 253] width 22 height 9
drag, startPoint x: 572, startPoint y: 232, endPoint x: 679, endPoint y: 228, distance: 106.8
click at [679, 228] on p "I'd be like , little sis , keep your eyes on the prize . Keep your eyes on the …" at bounding box center [542, 247] width 291 height 67
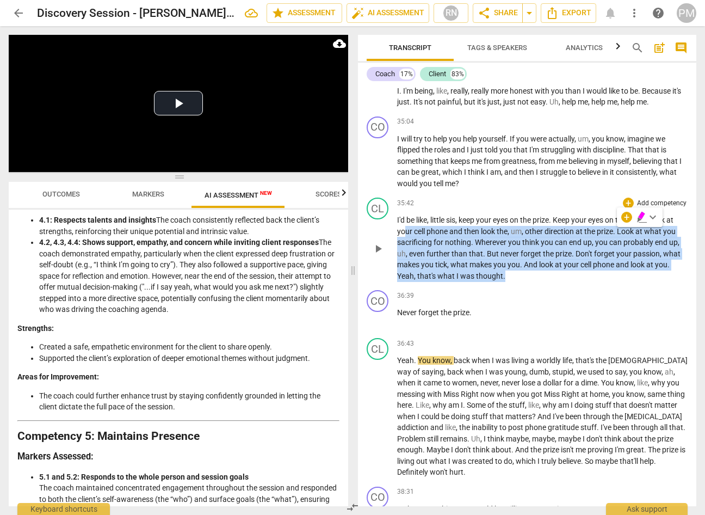
drag, startPoint x: 403, startPoint y: 209, endPoint x: 506, endPoint y: 249, distance: 110.0
click at [506, 249] on p "I'd be like , little sis , keep your eyes on the prize . Keep your eyes on the …" at bounding box center [542, 247] width 291 height 67
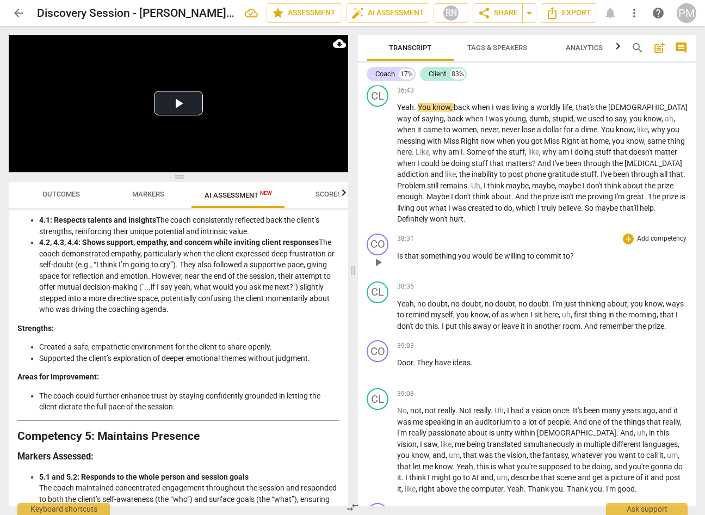
scroll to position [4683, 0]
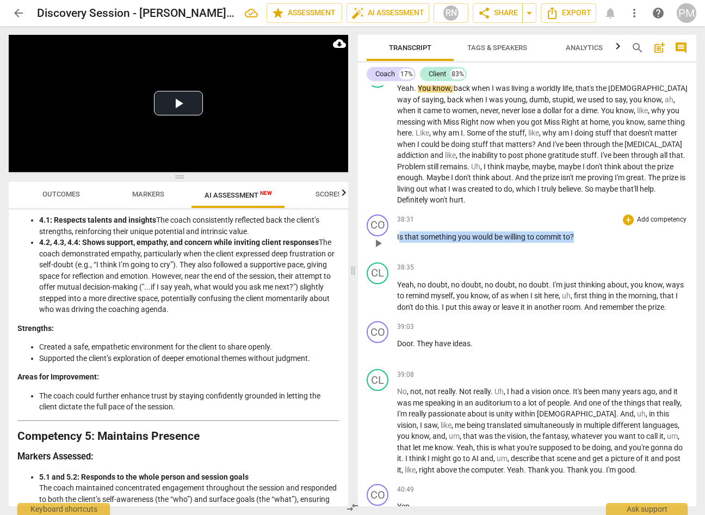
drag, startPoint x: 399, startPoint y: 212, endPoint x: 603, endPoint y: 209, distance: 204.1
click at [603, 231] on p "Is that something you would be willing to commit to ?" at bounding box center [542, 236] width 291 height 11
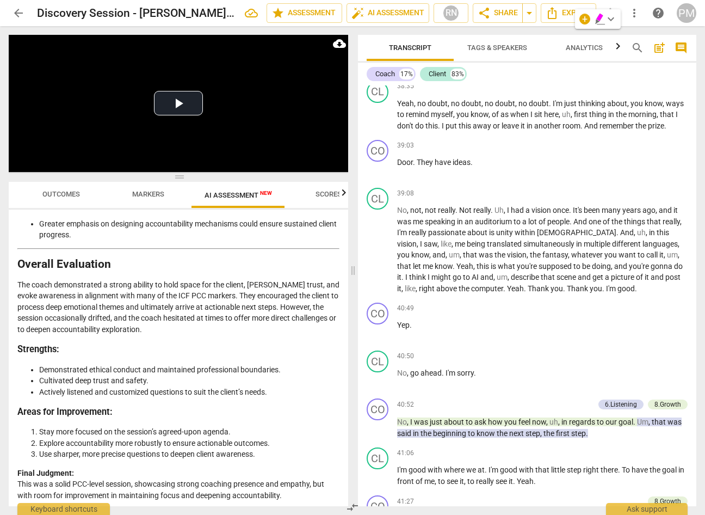
scroll to position [2211, 0]
